Goal: Task Accomplishment & Management: Manage account settings

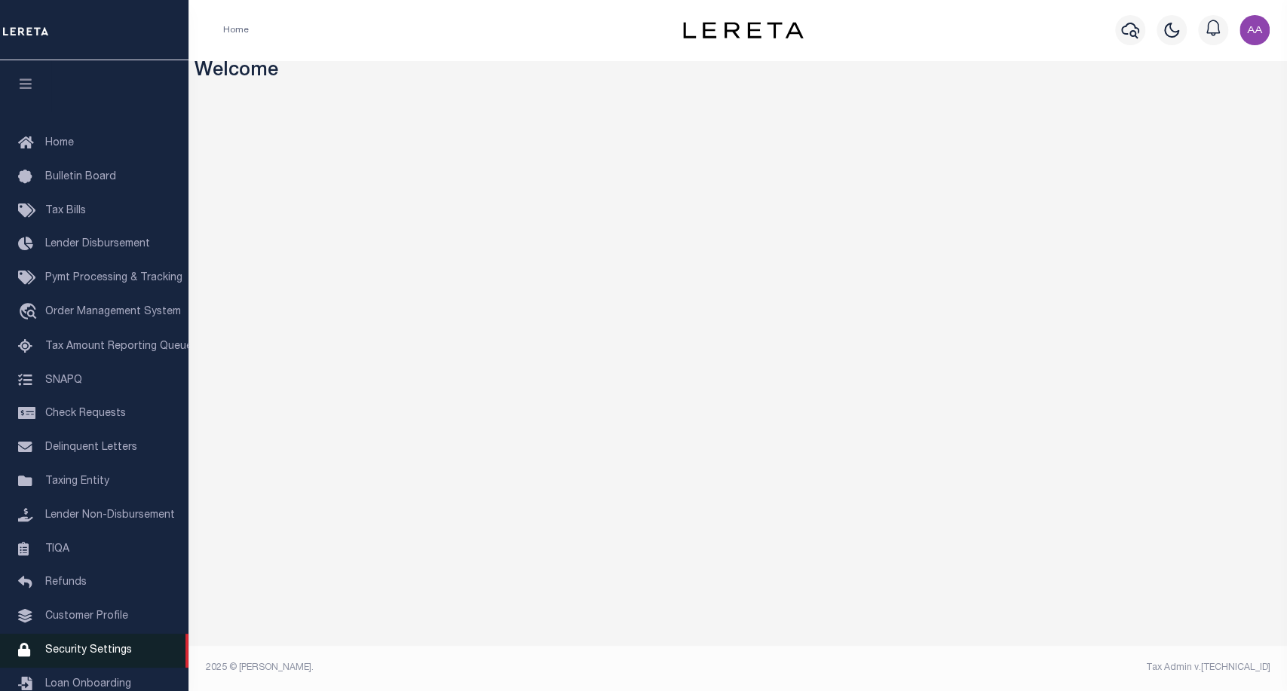
click at [66, 656] on span "Security Settings" at bounding box center [88, 650] width 87 height 11
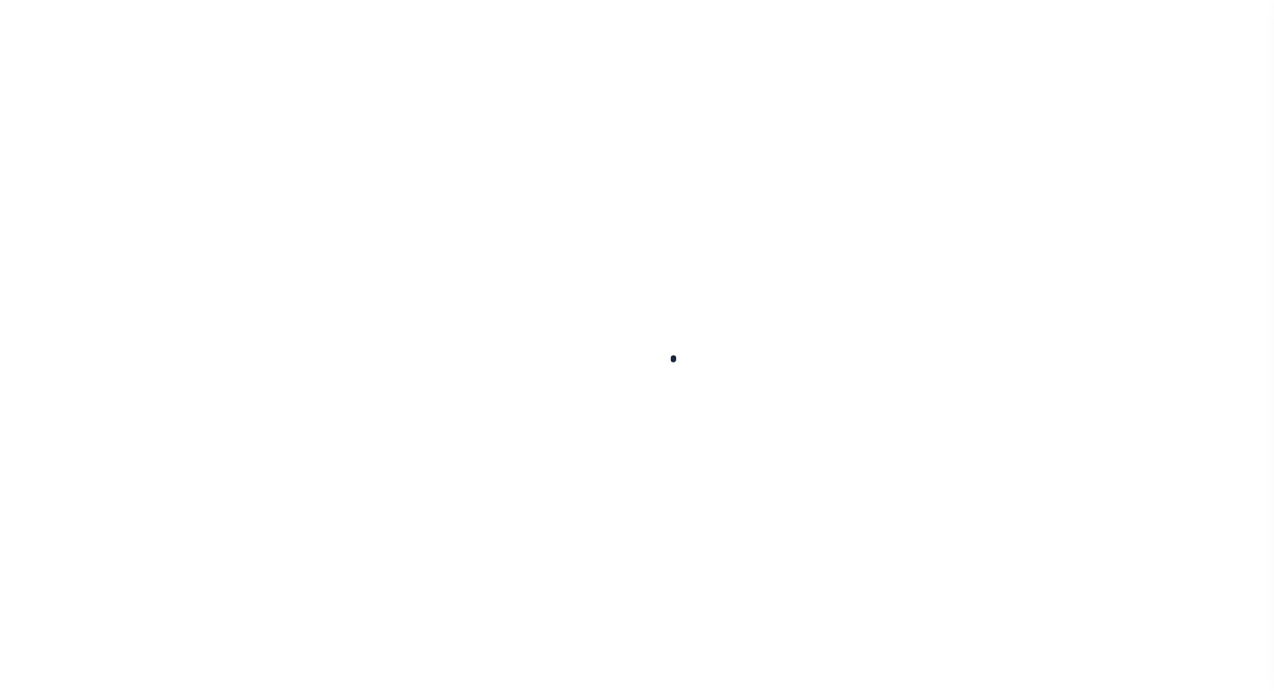
select select "100"
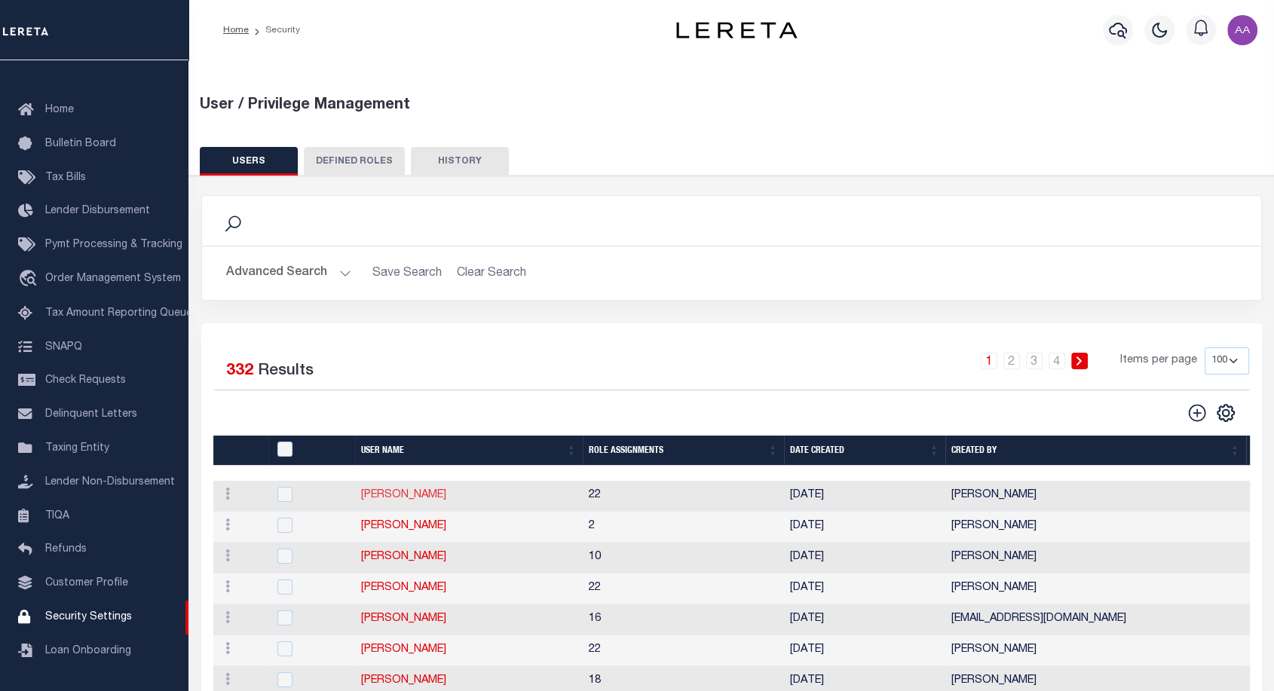
click at [386, 490] on link "[PERSON_NAME]" at bounding box center [403, 495] width 85 height 11
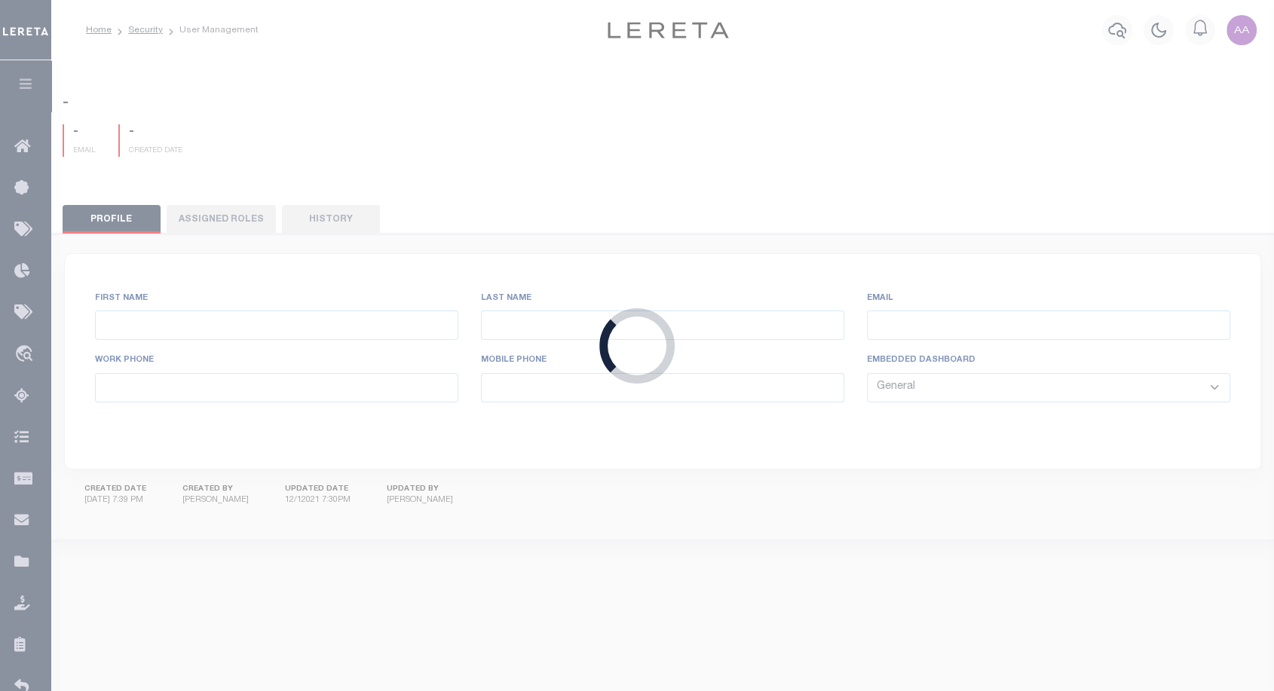
type input "[PERSON_NAME]"
type input "[PERSON_NAME][EMAIL_ADDRESS][PERSON_NAME][DOMAIN_NAME]"
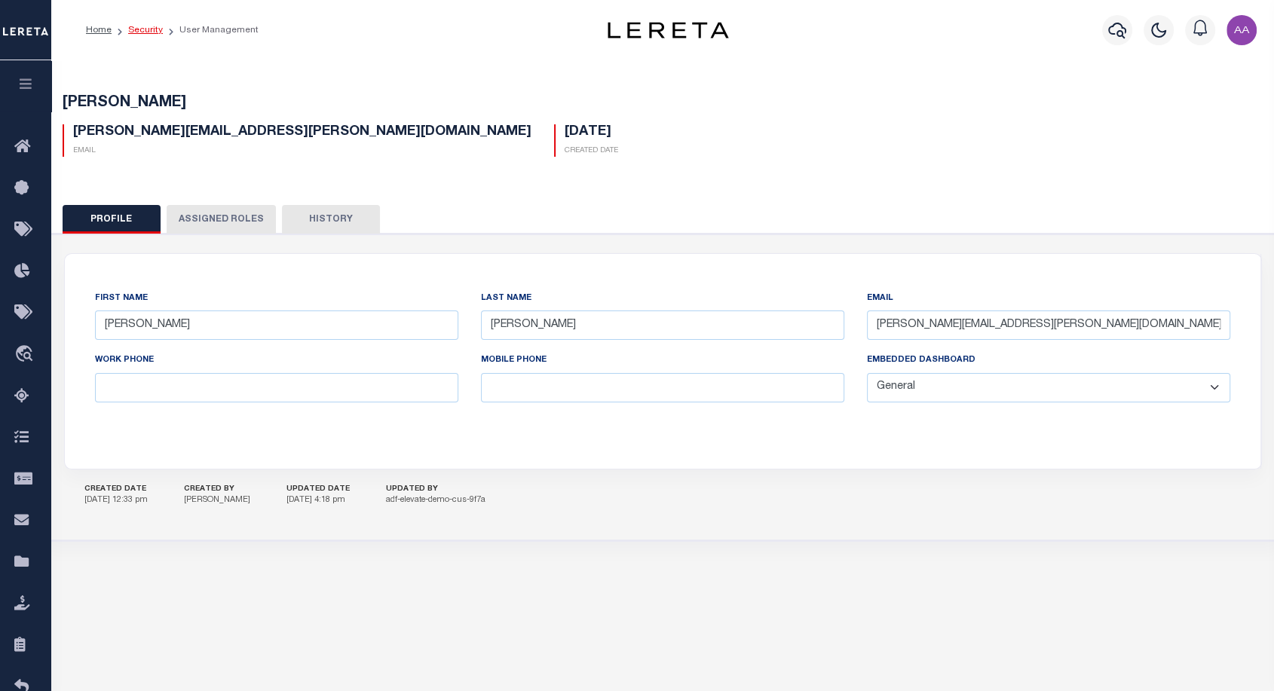
click at [139, 26] on link "Security" at bounding box center [145, 30] width 35 height 9
